Goal: Find specific page/section: Find specific page/section

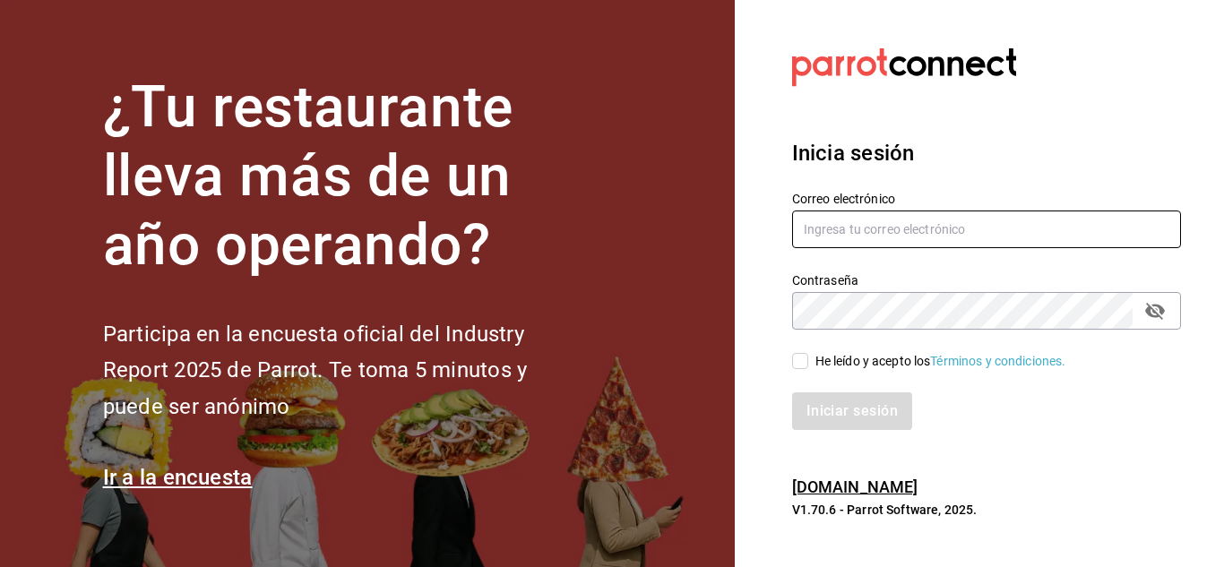
type input "del.toro.miguel@hotmail.com"
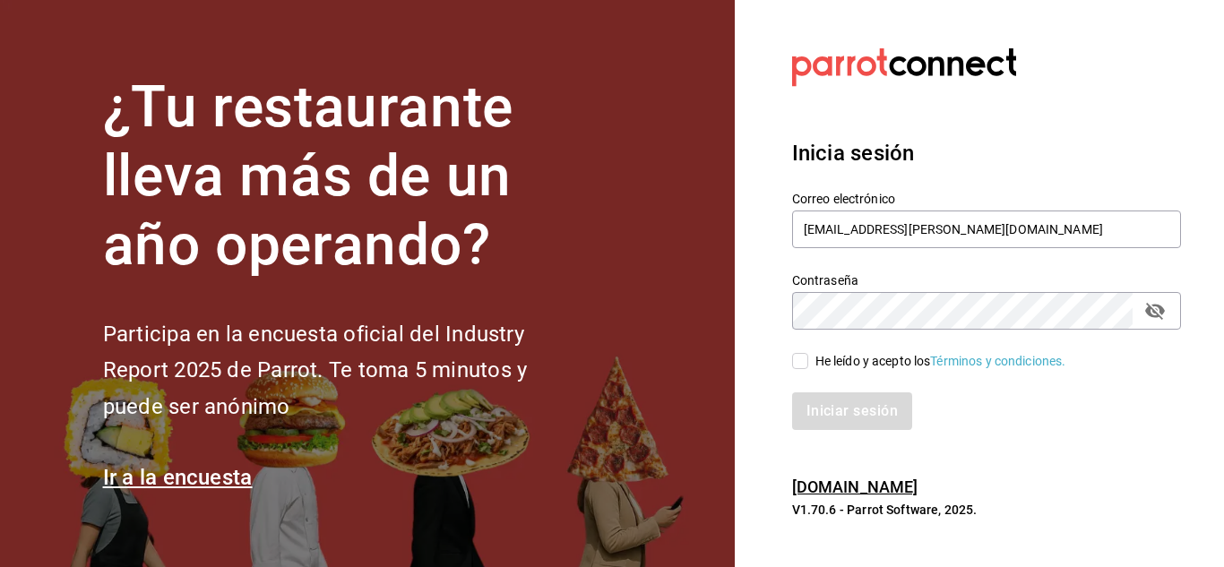
click at [797, 364] on input "He leído y acepto los Términos y condiciones." at bounding box center [800, 361] width 16 height 16
checkbox input "true"
click at [843, 419] on button "Iniciar sesión" at bounding box center [853, 411] width 122 height 38
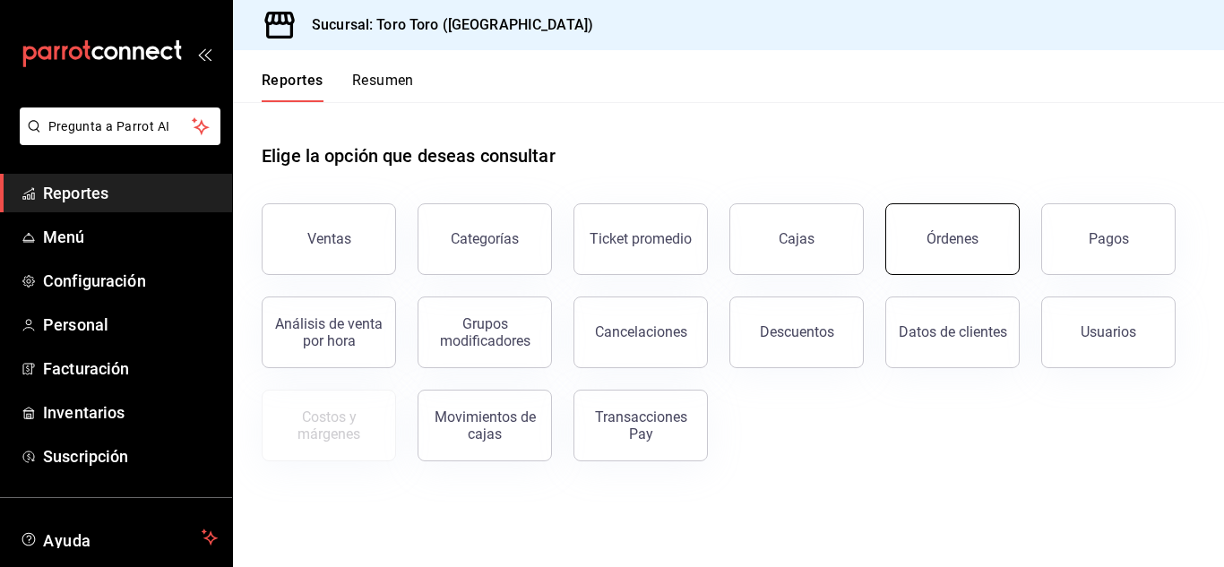
click at [956, 248] on button "Órdenes" at bounding box center [952, 239] width 134 height 72
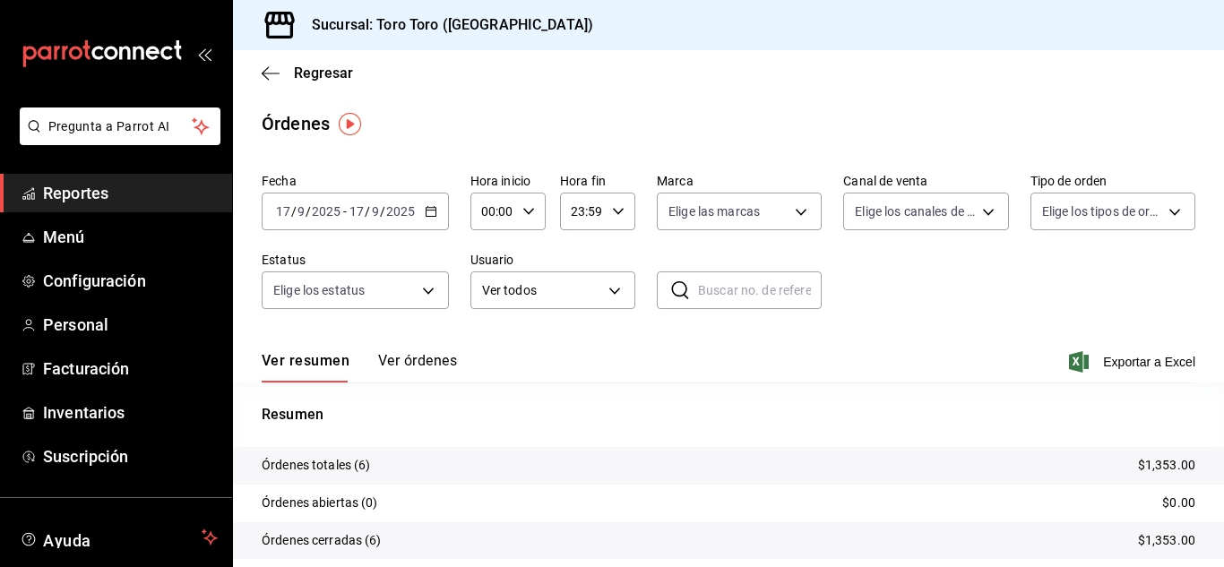
click at [119, 188] on span "Reportes" at bounding box center [130, 193] width 175 height 24
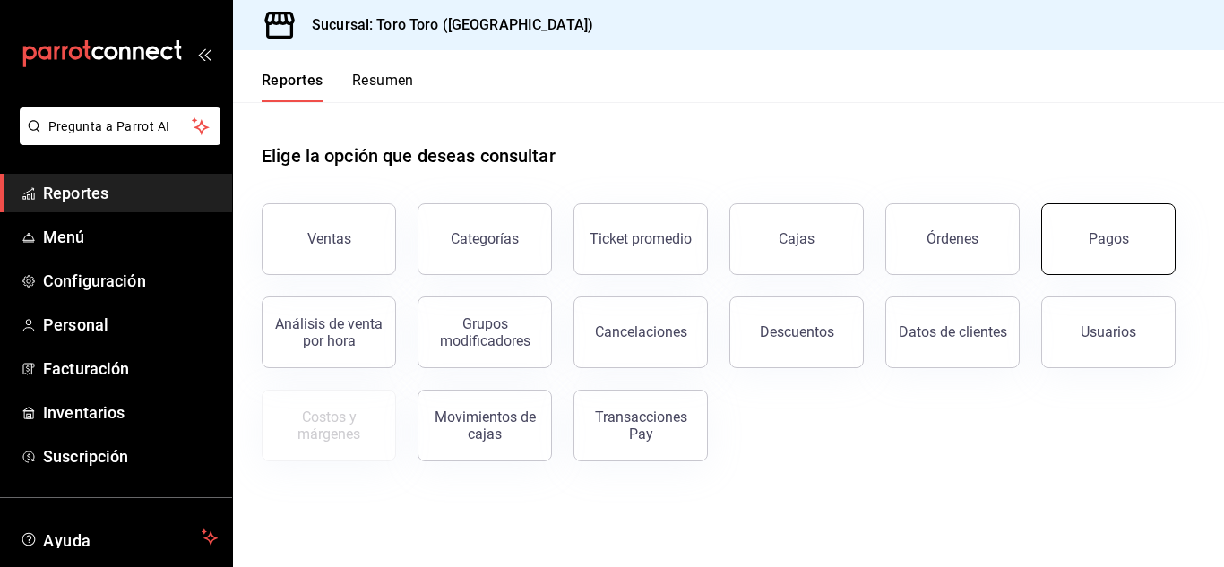
click at [1126, 245] on div "Pagos" at bounding box center [1109, 238] width 40 height 17
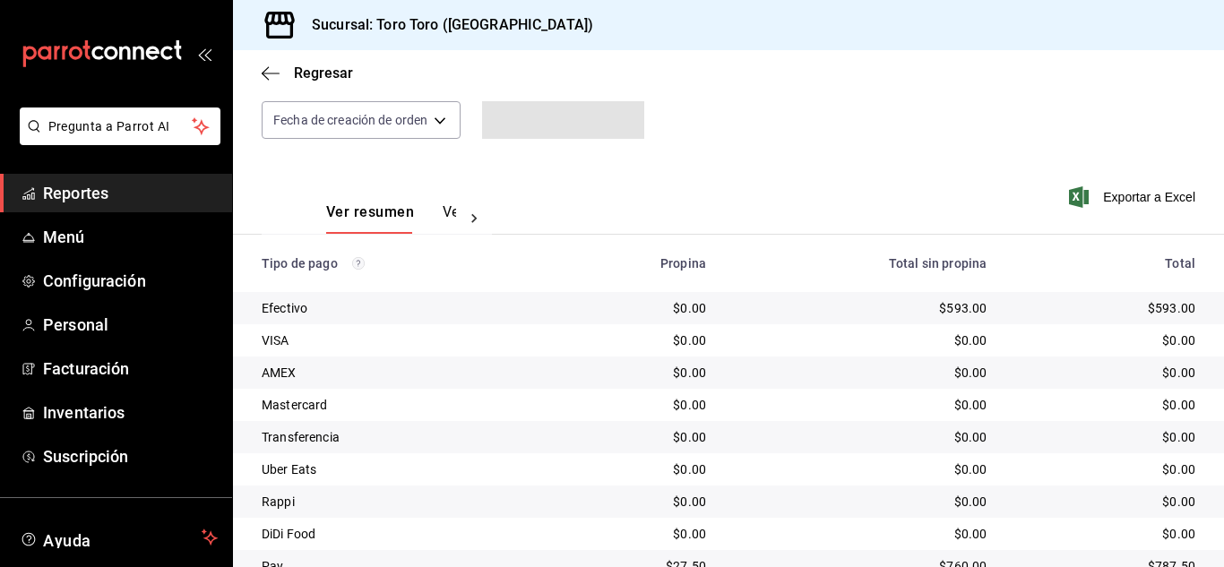
scroll to position [256, 0]
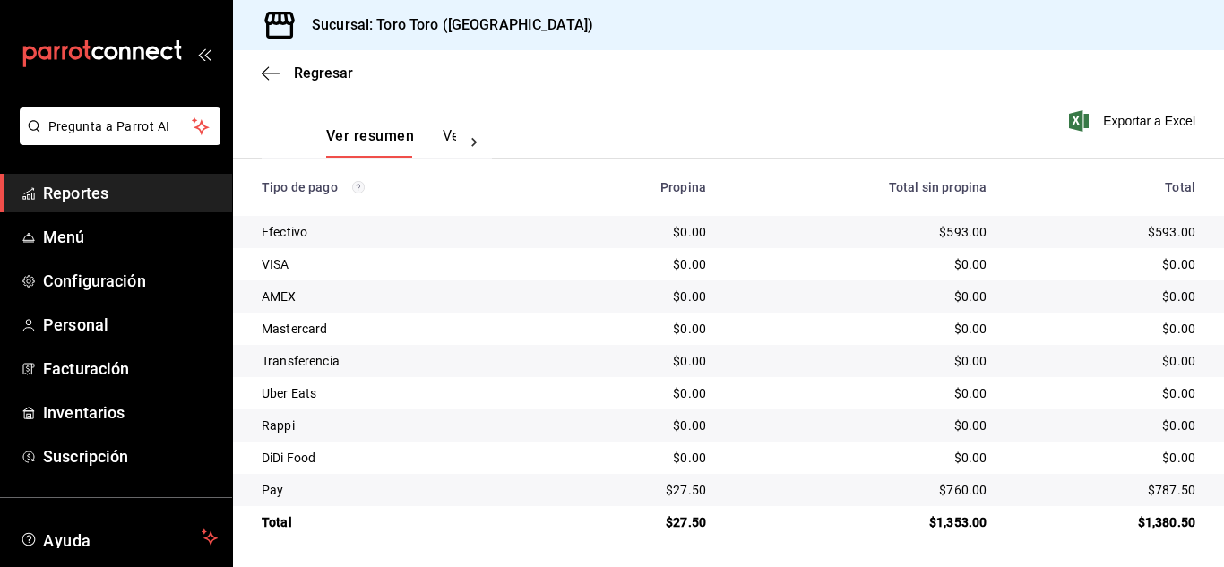
click at [91, 184] on span "Reportes" at bounding box center [130, 193] width 175 height 24
